Goal: Task Accomplishment & Management: Manage account settings

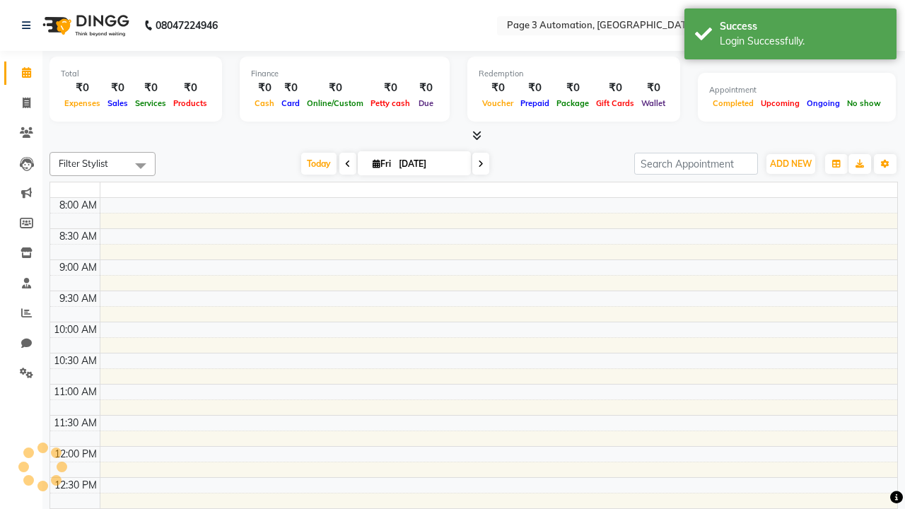
select select "en"
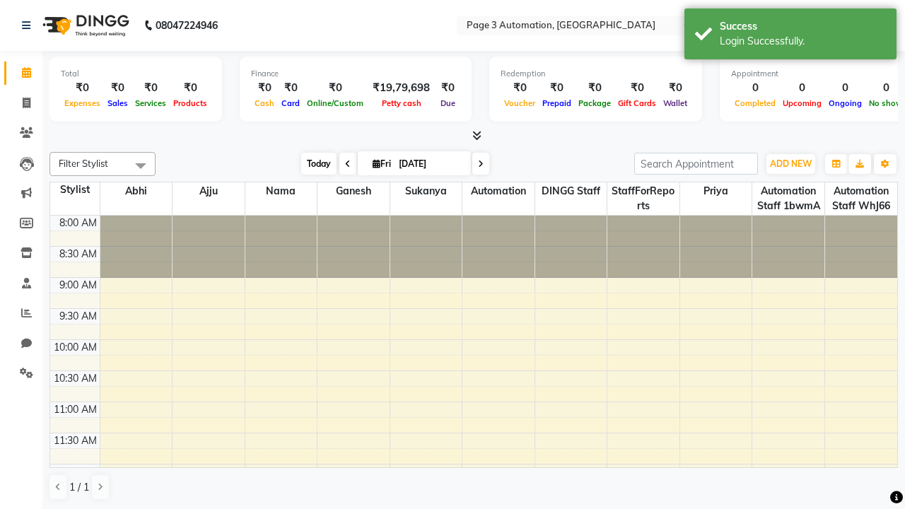
click at [312, 163] on span "Today" at bounding box center [318, 164] width 35 height 22
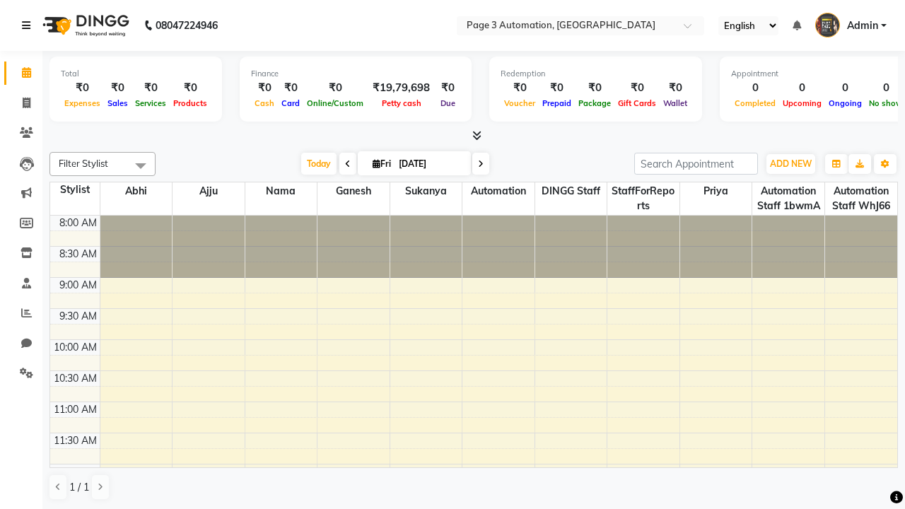
click at [29, 25] on icon at bounding box center [26, 26] width 8 height 10
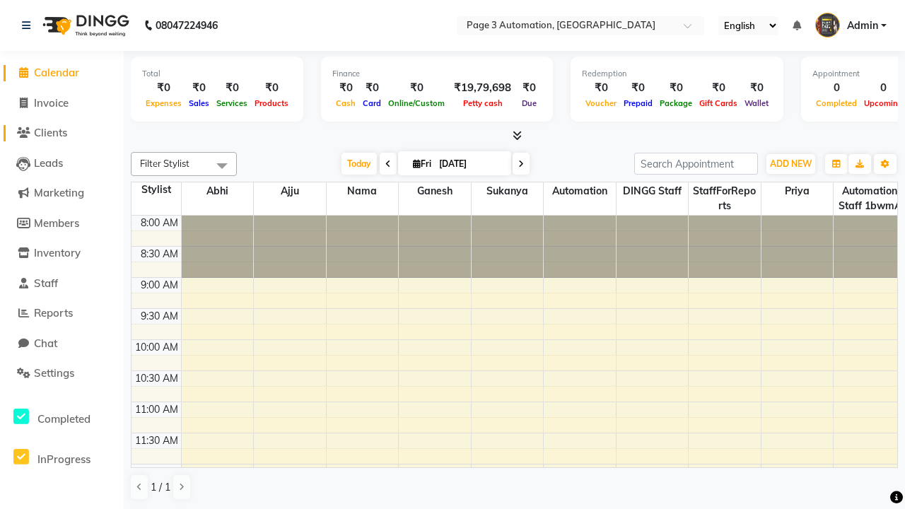
click at [62, 133] on span "Clients" at bounding box center [50, 132] width 33 height 13
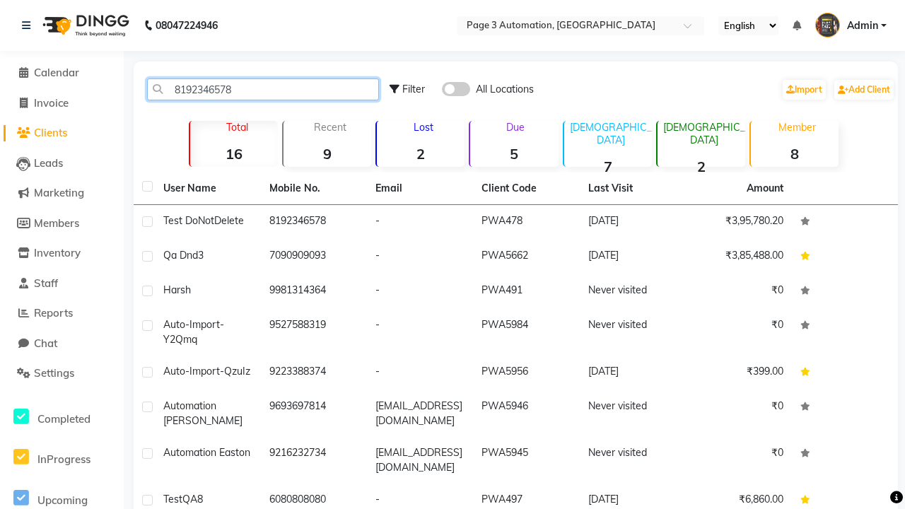
type input "8192346578"
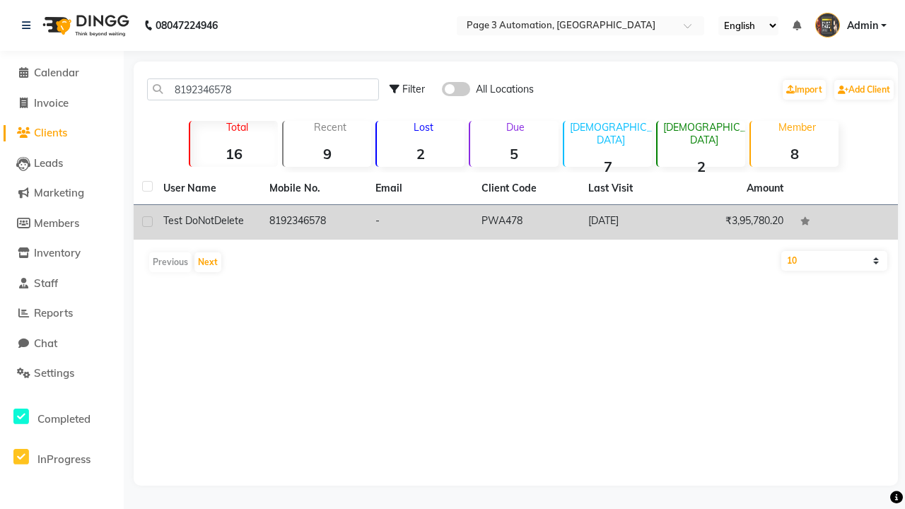
click at [314, 222] on td "8192346578" at bounding box center [314, 222] width 106 height 35
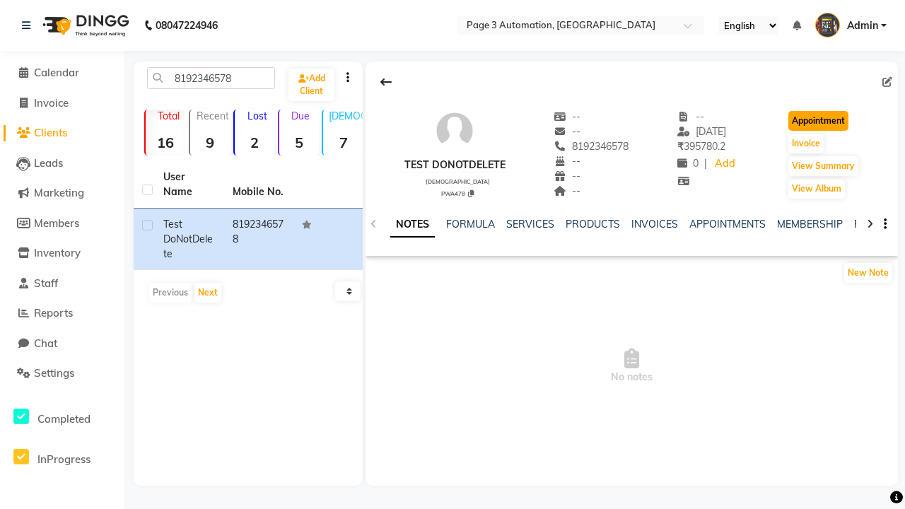
click at [820, 121] on button "Appointment" at bounding box center [818, 121] width 60 height 20
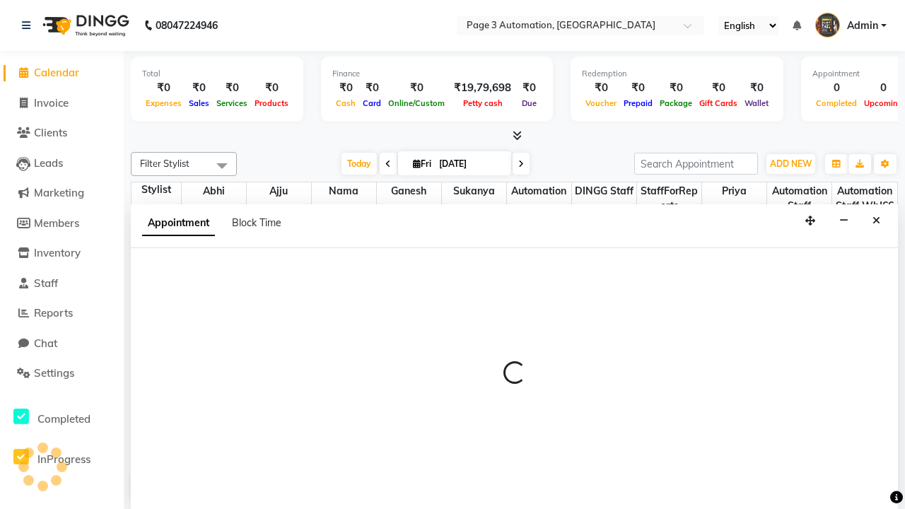
select select "tentative"
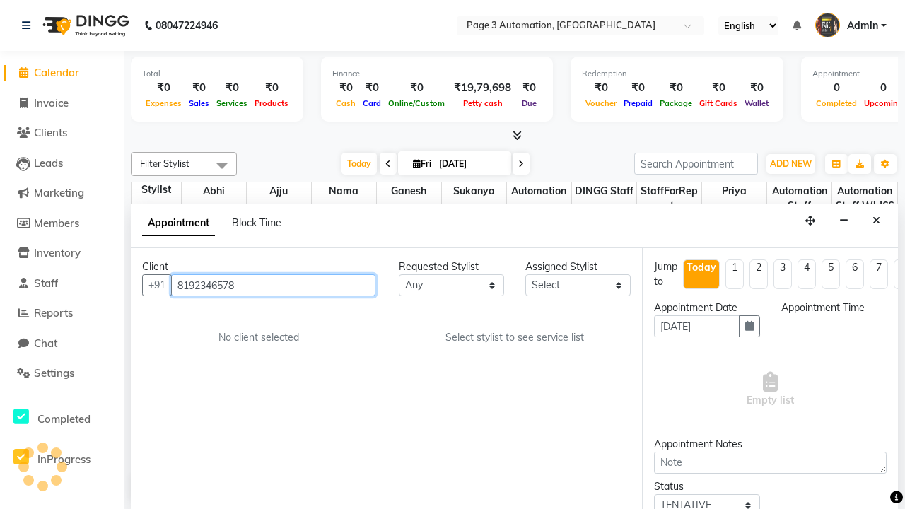
scroll to position [1, 0]
select select "540"
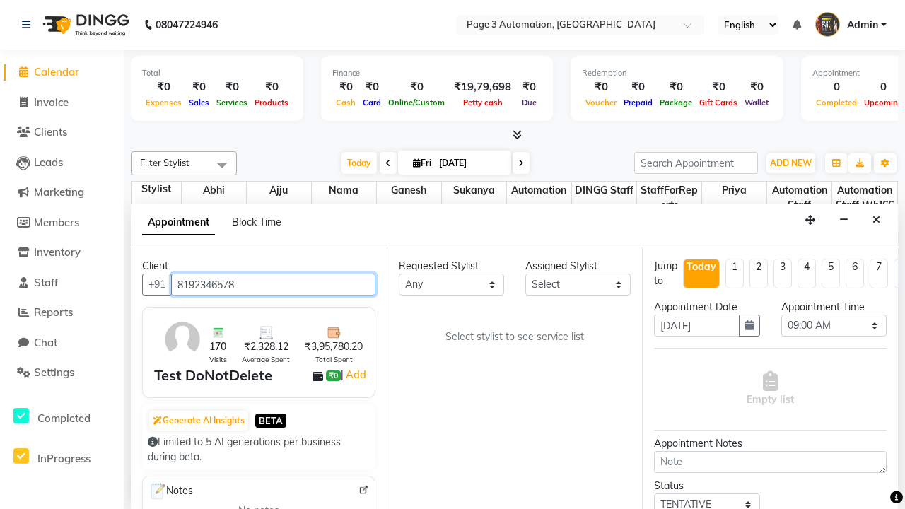
select select "711"
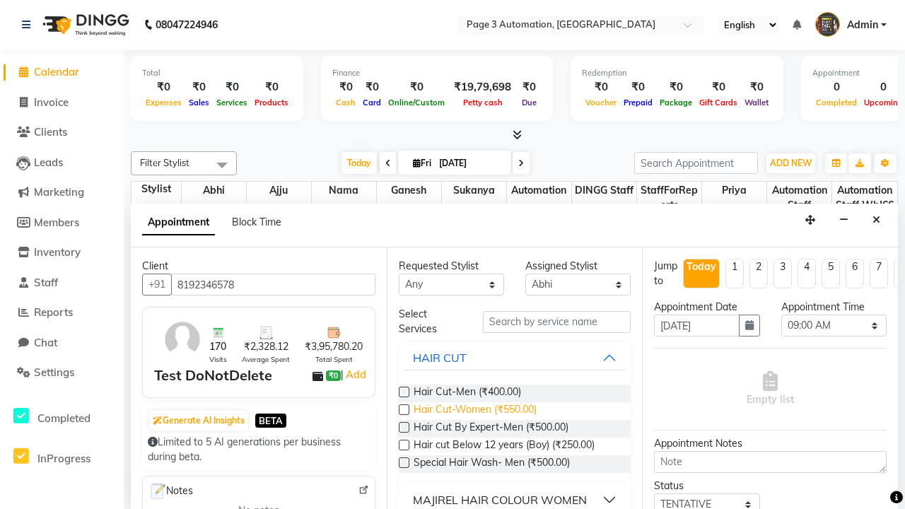
click at [474, 411] on span "Hair Cut-Women (₹550.00)" at bounding box center [475, 411] width 123 height 18
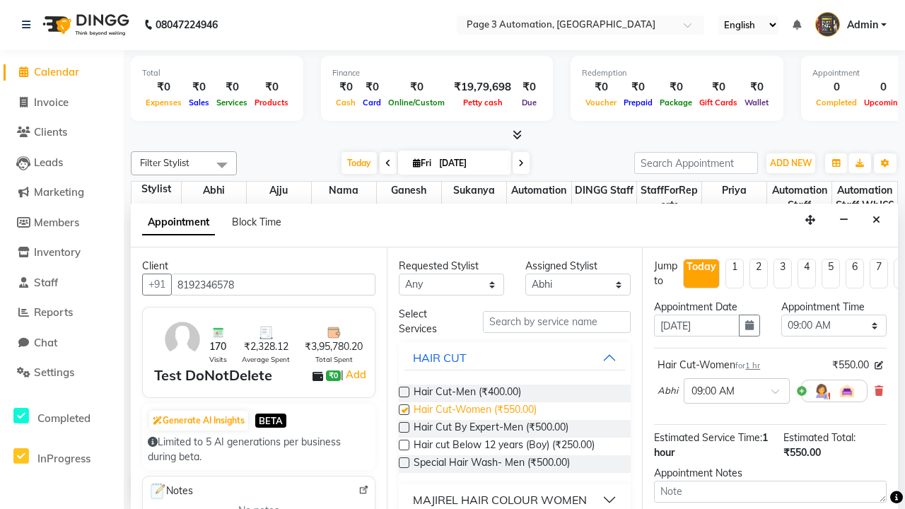
checkbox input "false"
select select "945"
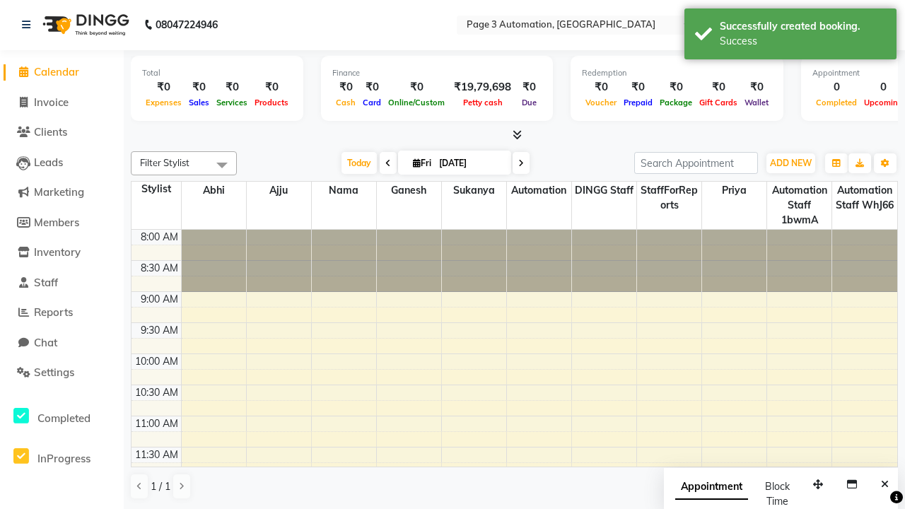
scroll to position [0, 0]
click at [790, 36] on div "Success" at bounding box center [803, 41] width 166 height 15
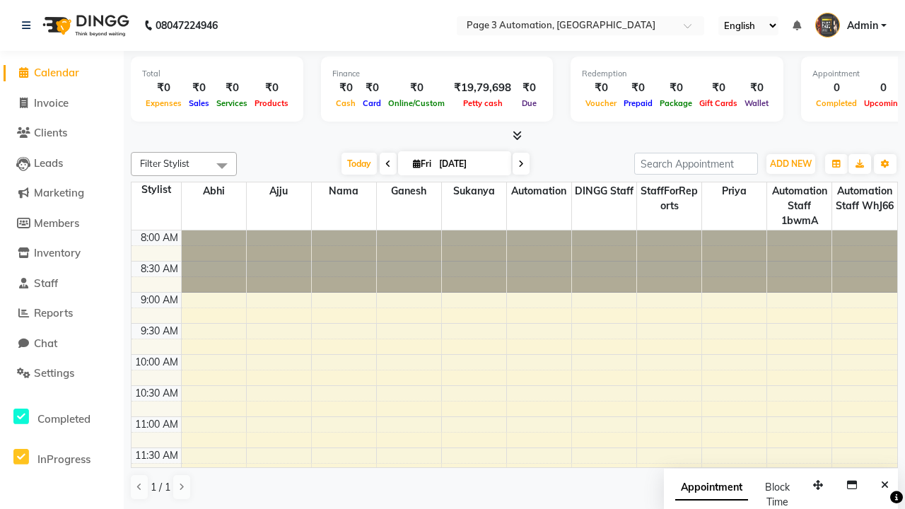
click at [222, 165] on span at bounding box center [222, 165] width 28 height 27
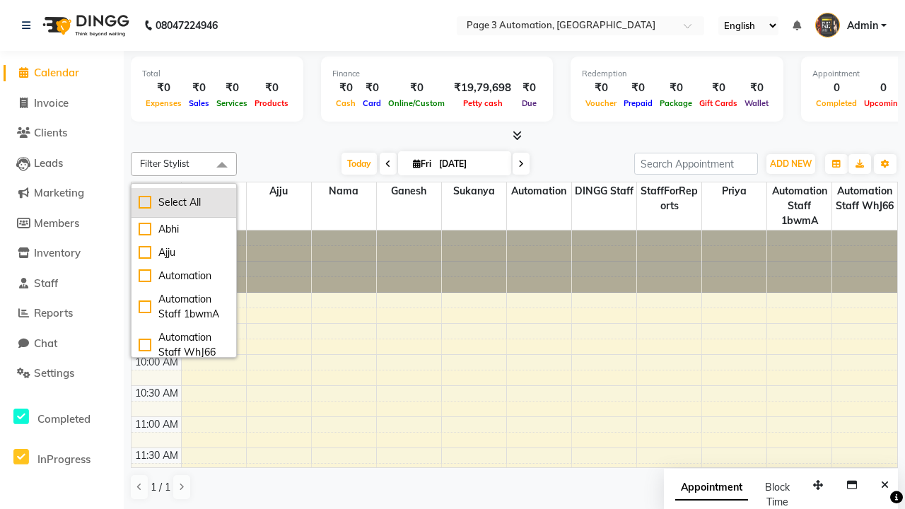
click at [184, 202] on div "Select All" at bounding box center [184, 202] width 91 height 15
checkbox input "true"
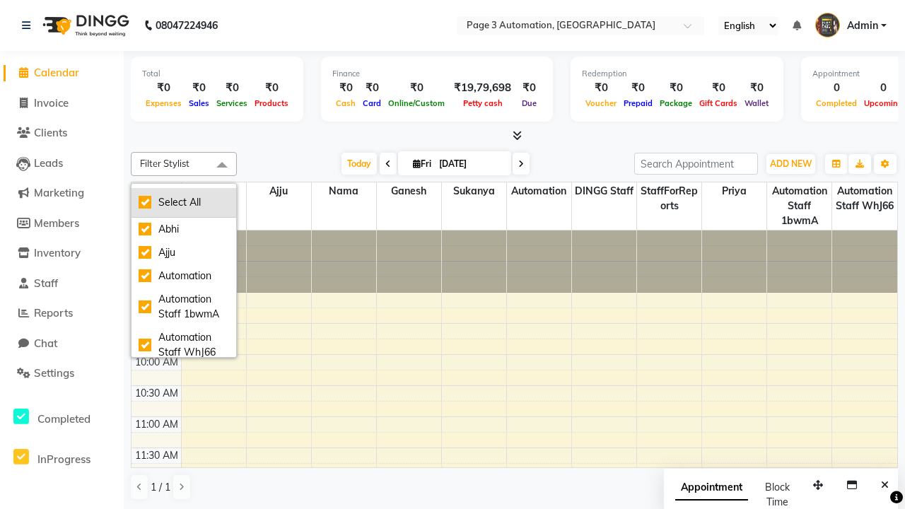
checkbox input "true"
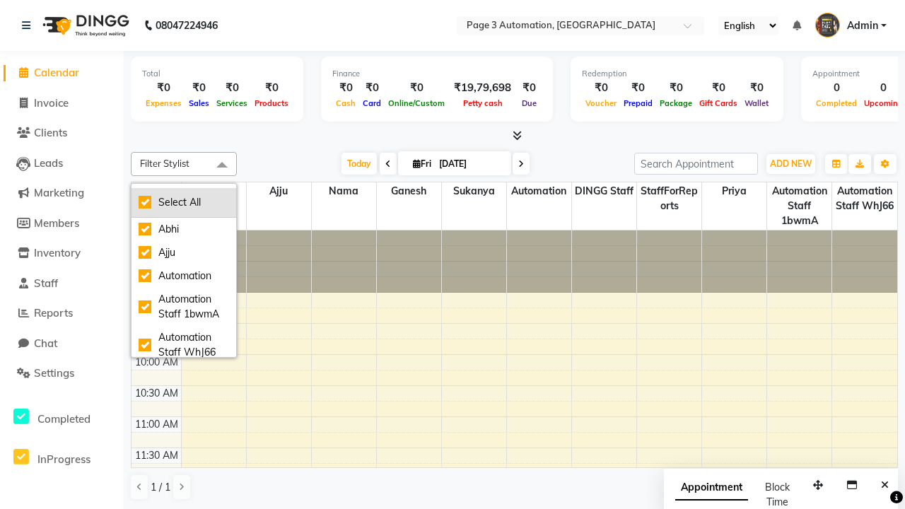
checkbox input "true"
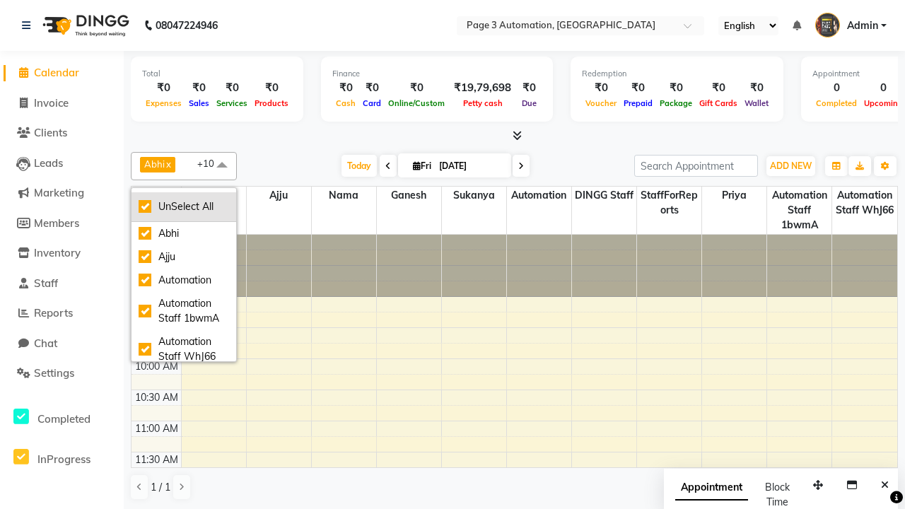
click at [184, 206] on div "UnSelect All" at bounding box center [184, 206] width 91 height 15
checkbox input "false"
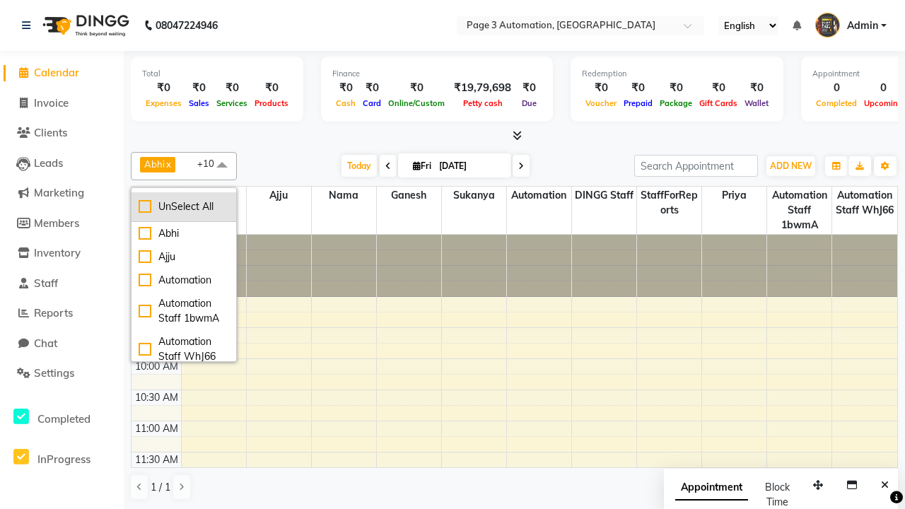
checkbox input "false"
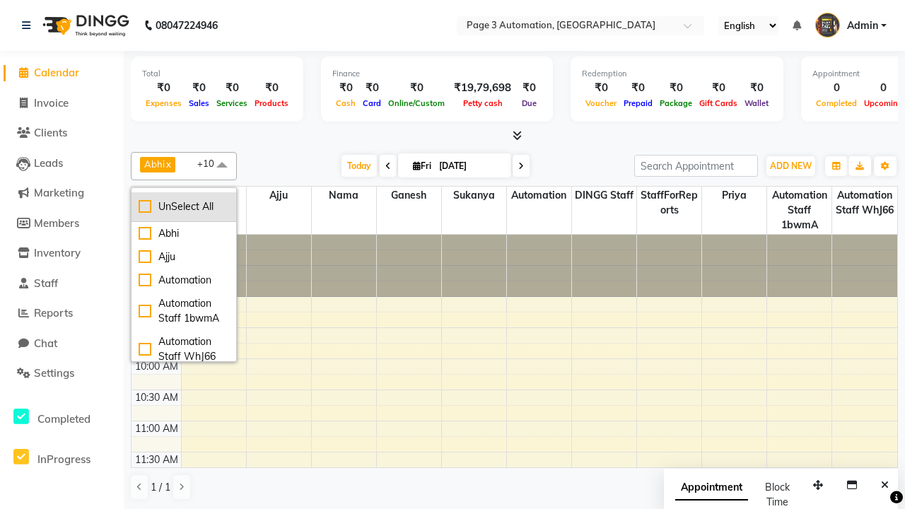
checkbox input "false"
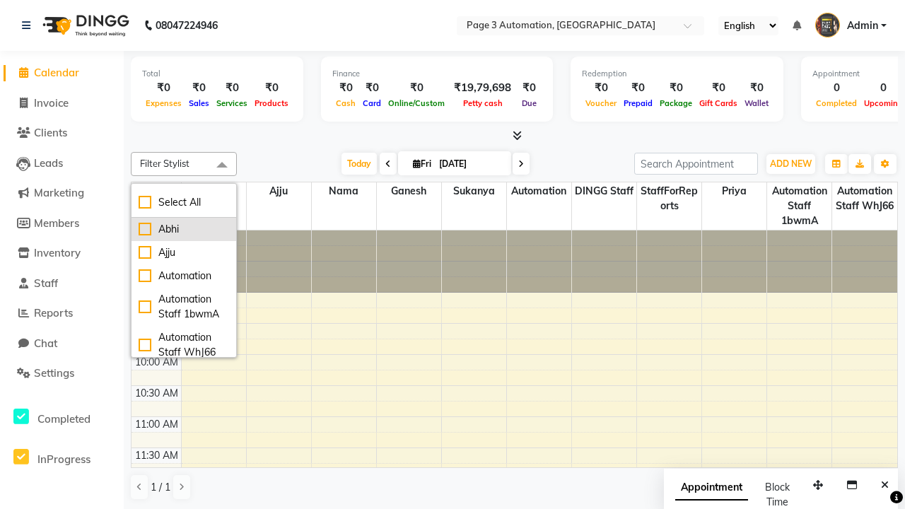
click at [184, 229] on div "Abhi" at bounding box center [184, 229] width 91 height 15
checkbox input "true"
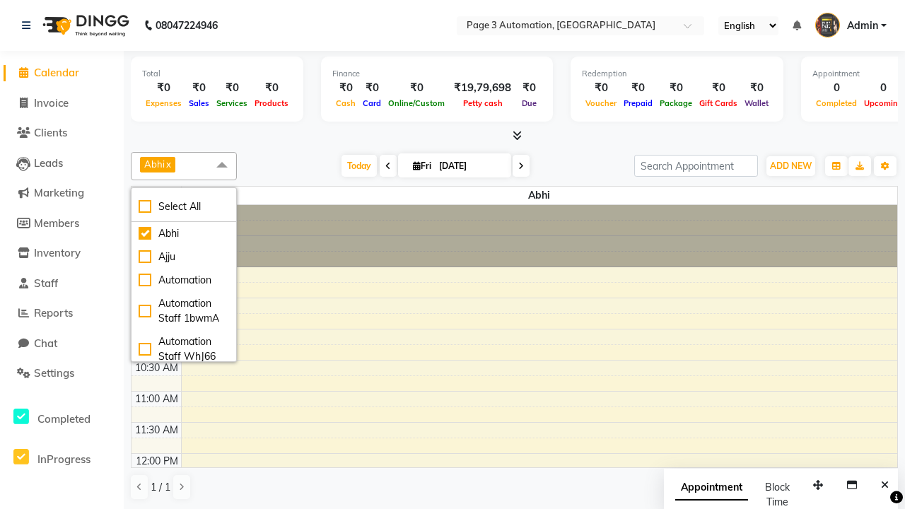
click at [222, 165] on span at bounding box center [222, 165] width 28 height 27
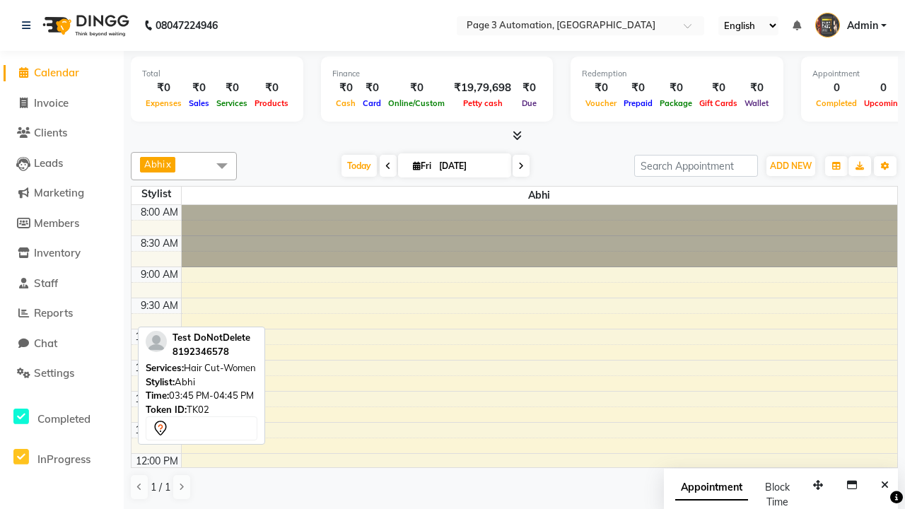
scroll to position [382, 0]
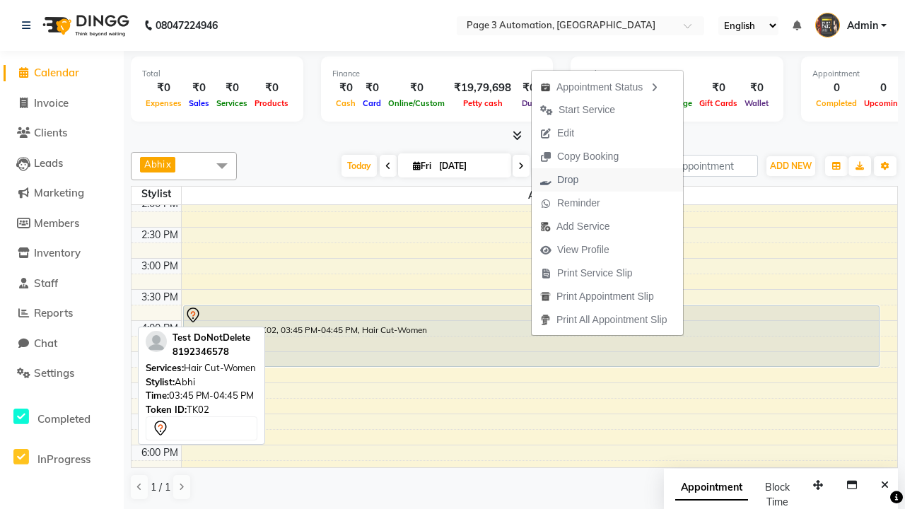
click at [609, 180] on button "Drop" at bounding box center [607, 179] width 151 height 23
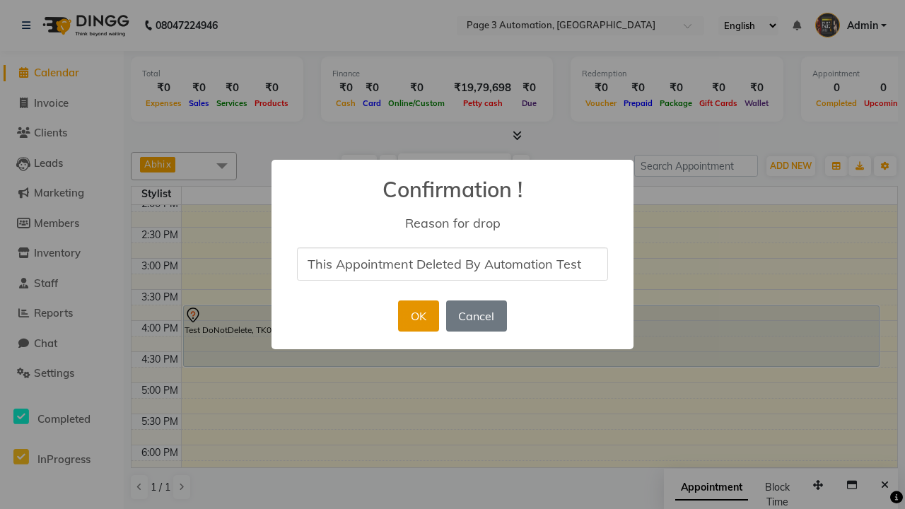
type input "This Appointment Deleted By Automation Test"
click at [418, 316] on button "OK" at bounding box center [418, 315] width 40 height 31
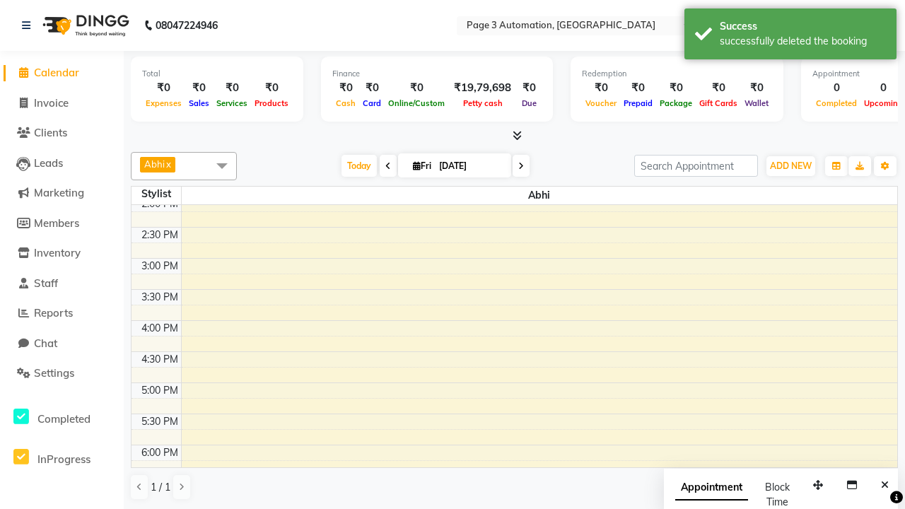
click at [790, 36] on div "successfully deleted the booking" at bounding box center [803, 41] width 166 height 15
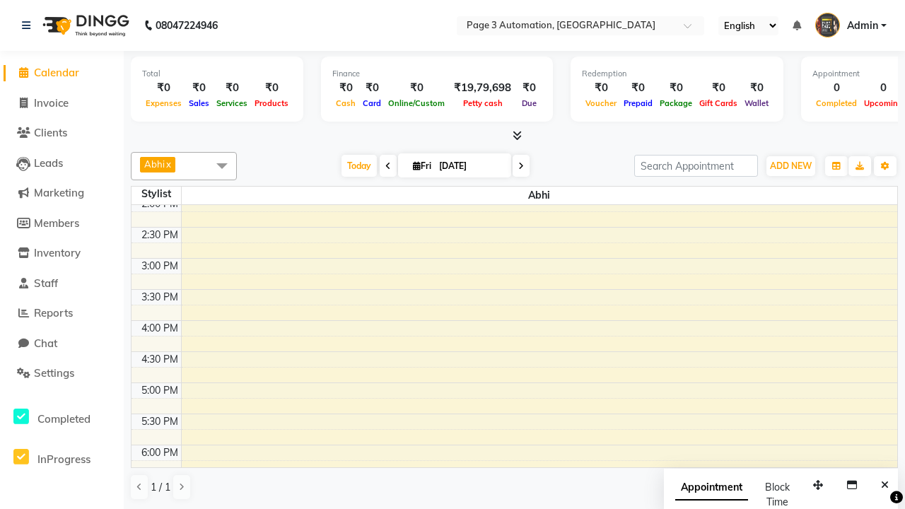
click at [222, 165] on span at bounding box center [222, 165] width 28 height 27
